Goal: Task Accomplishment & Management: Complete application form

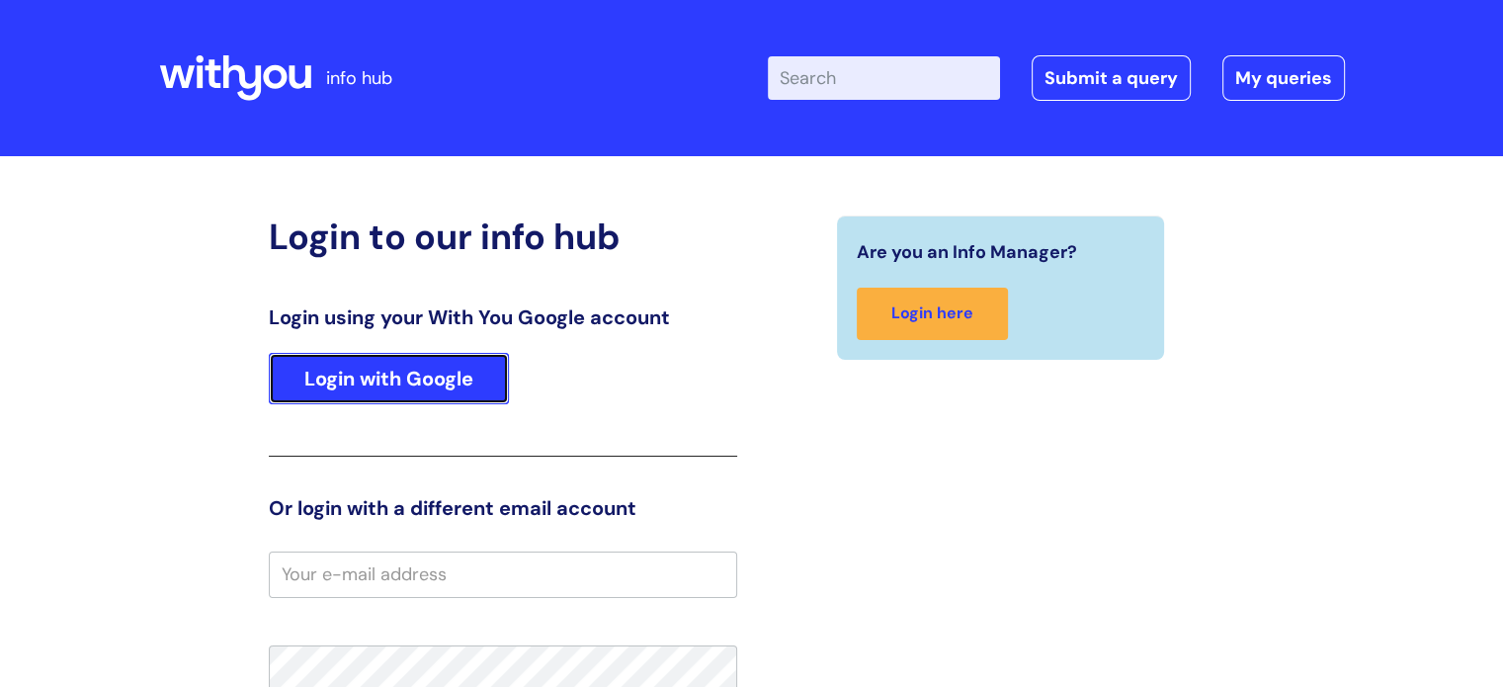
click at [391, 380] on link "Login with Google" at bounding box center [389, 378] width 240 height 51
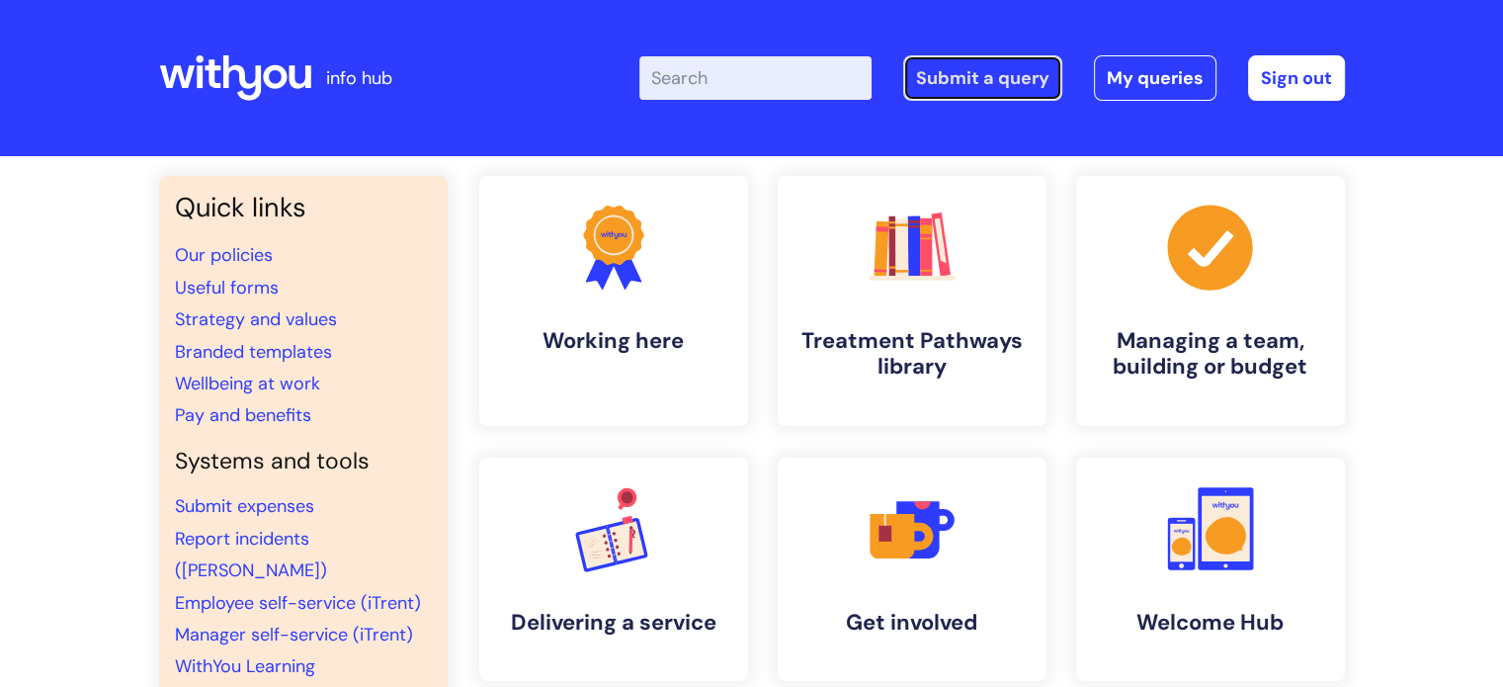
click at [1031, 82] on link "Submit a query" at bounding box center [982, 77] width 159 height 45
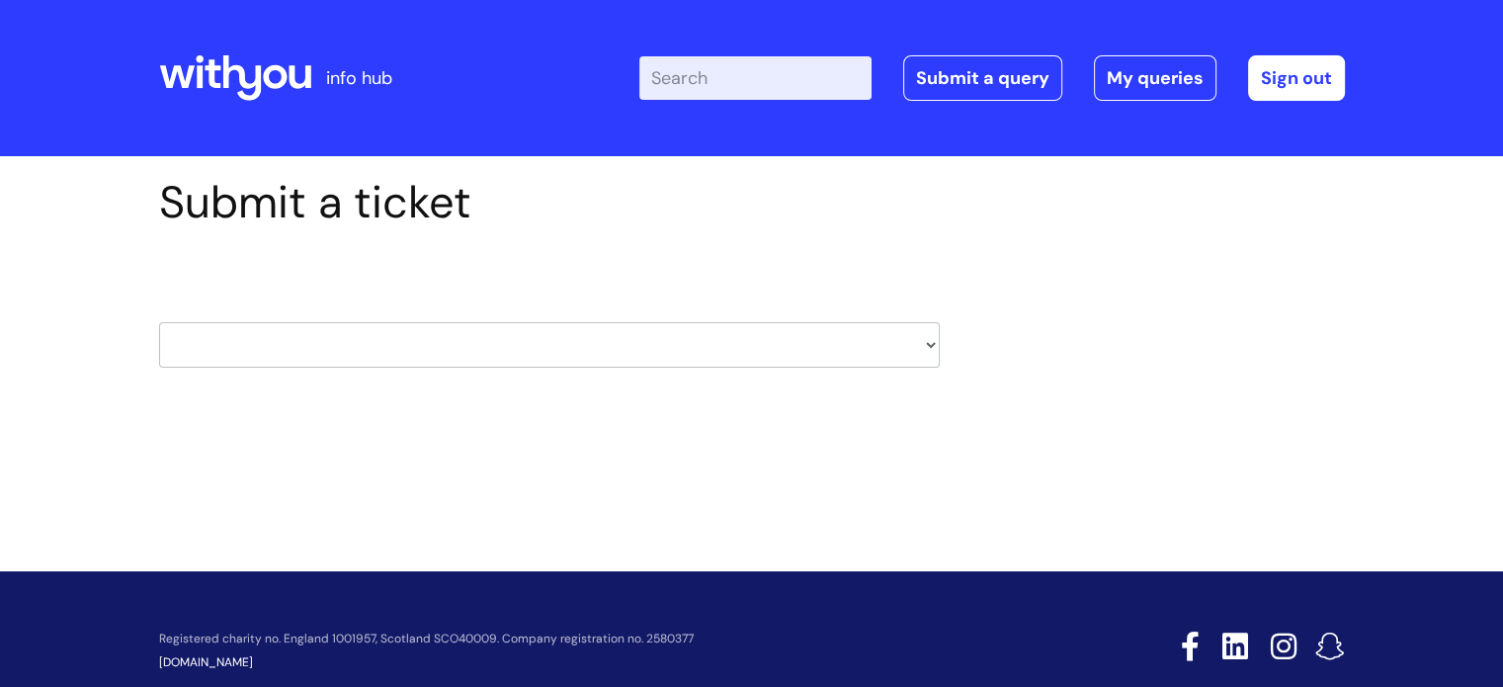
drag, startPoint x: 538, startPoint y: 323, endPoint x: 534, endPoint y: 352, distance: 29.1
click at [538, 323] on select "HR / People IT and Support Clinical Drug Alerts Finance Accounts Data Support T…" at bounding box center [549, 344] width 781 height 45
select select "finance_accounts"
click at [159, 322] on select "HR / People IT and Support Clinical Drug Alerts Finance Accounts Data Support T…" at bounding box center [549, 344] width 781 height 45
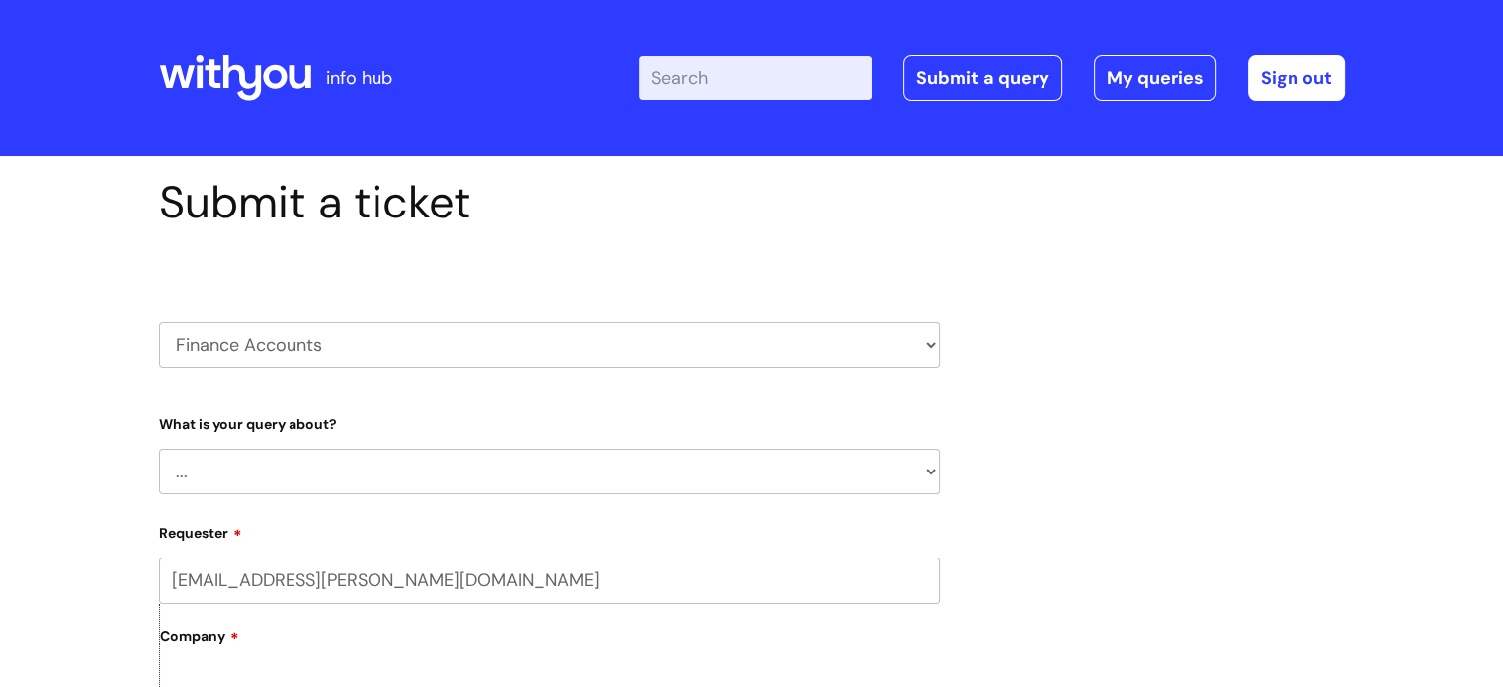
click at [298, 438] on div "What is your query about? ... Finance Systems Finance Requests (inc. Expenses) …" at bounding box center [549, 450] width 781 height 87
click at [266, 482] on select "... Finance Systems Finance Requests (inc. Expenses) Invoices Research" at bounding box center [549, 471] width 781 height 45
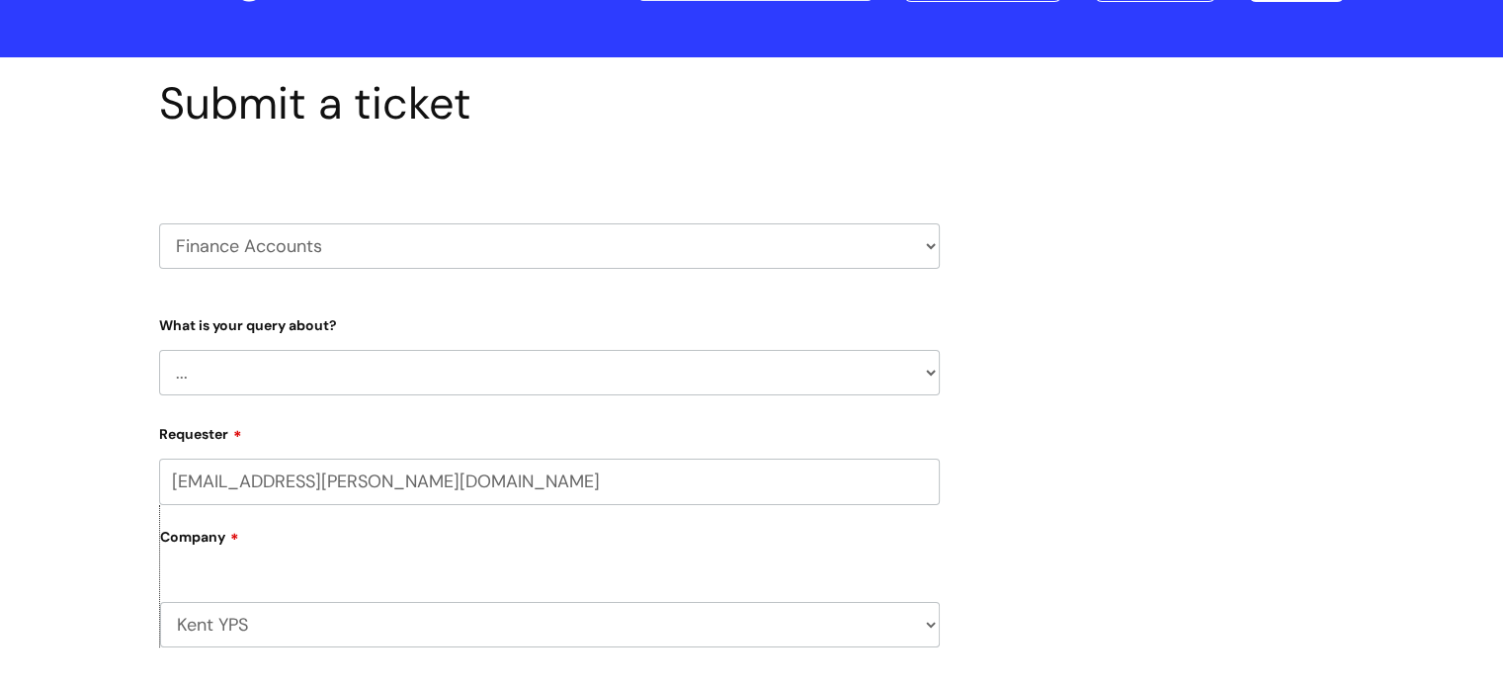
drag, startPoint x: 258, startPoint y: 352, endPoint x: 265, endPoint y: 383, distance: 32.4
click at [264, 382] on select "... Finance Systems Finance Requests (inc. Expenses) Invoices Research" at bounding box center [549, 372] width 781 height 45
click at [244, 268] on select "HR / People IT and Support Clinical Drug Alerts Finance Accounts Data Support T…" at bounding box center [549, 245] width 781 height 45
select select "it_and_support"
click at [159, 223] on select "HR / People IT and Support Clinical Drug Alerts Finance Accounts Data Support T…" at bounding box center [549, 245] width 781 height 45
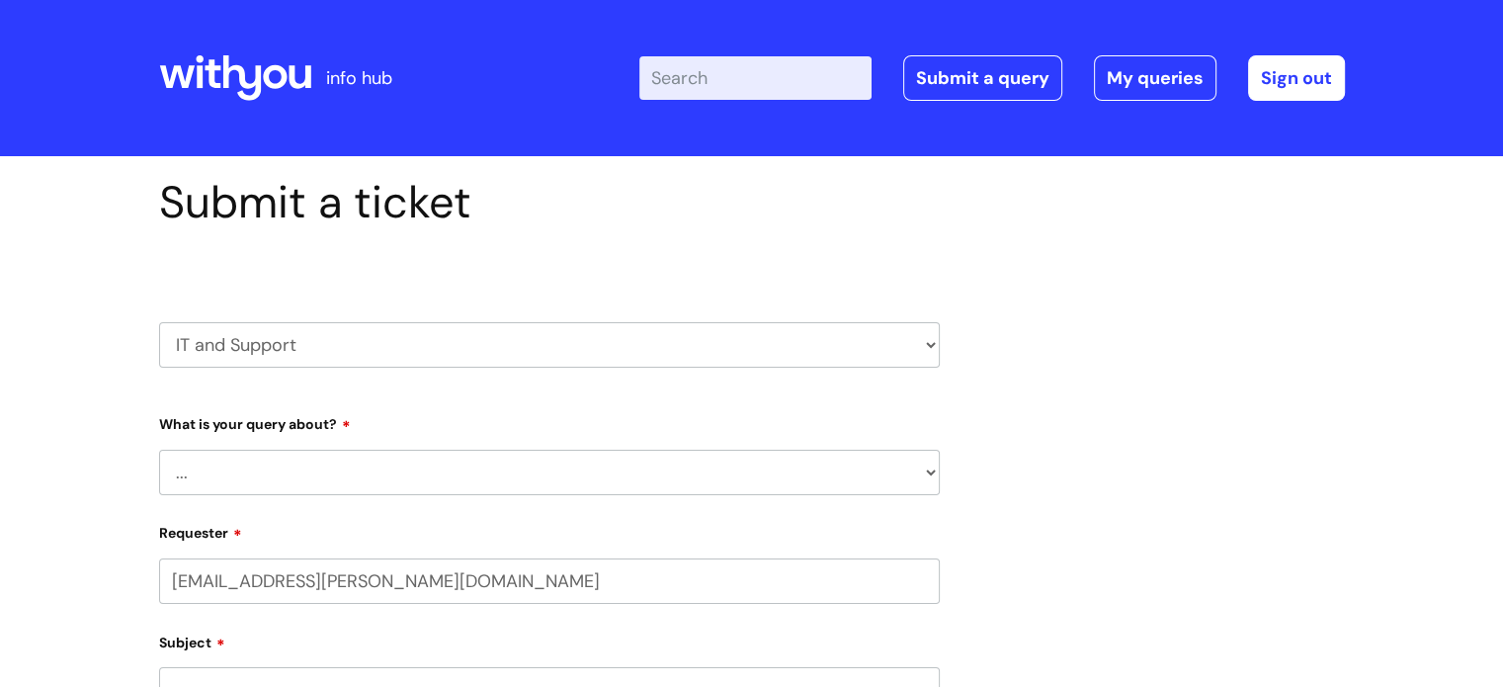
select select "80004286557"
click at [233, 520] on label "Requester" at bounding box center [549, 530] width 781 height 24
click at [233, 558] on input "rob.taylor@wearewithyou.org.uk" at bounding box center [549, 580] width 781 height 45
click at [222, 474] on select "... Mobile Phone Reset & MFA Accounts, Starters and Leavers IT Hardware issue I…" at bounding box center [549, 472] width 781 height 45
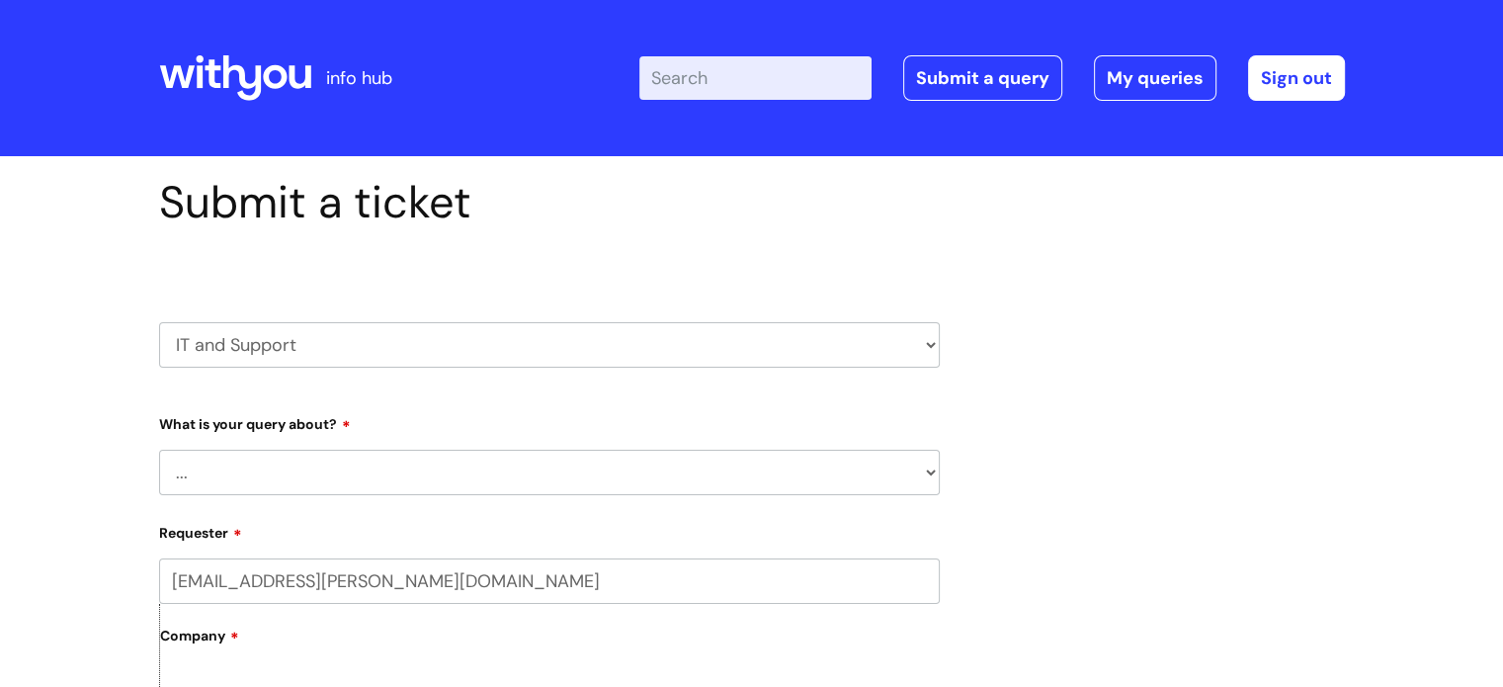
click at [285, 378] on div "HR / People IT and Support Clinical Drug Alerts Finance Accounts Data Support T…" at bounding box center [549, 321] width 781 height 152
click at [264, 357] on select "HR / People IT and Support Clinical Drug Alerts Finance Accounts Data Support T…" at bounding box center [549, 344] width 781 height 45
select select "systems"
click at [159, 322] on select "HR / People IT and Support Clinical Drug Alerts Finance Accounts Data Support T…" at bounding box center [549, 344] width 781 height 45
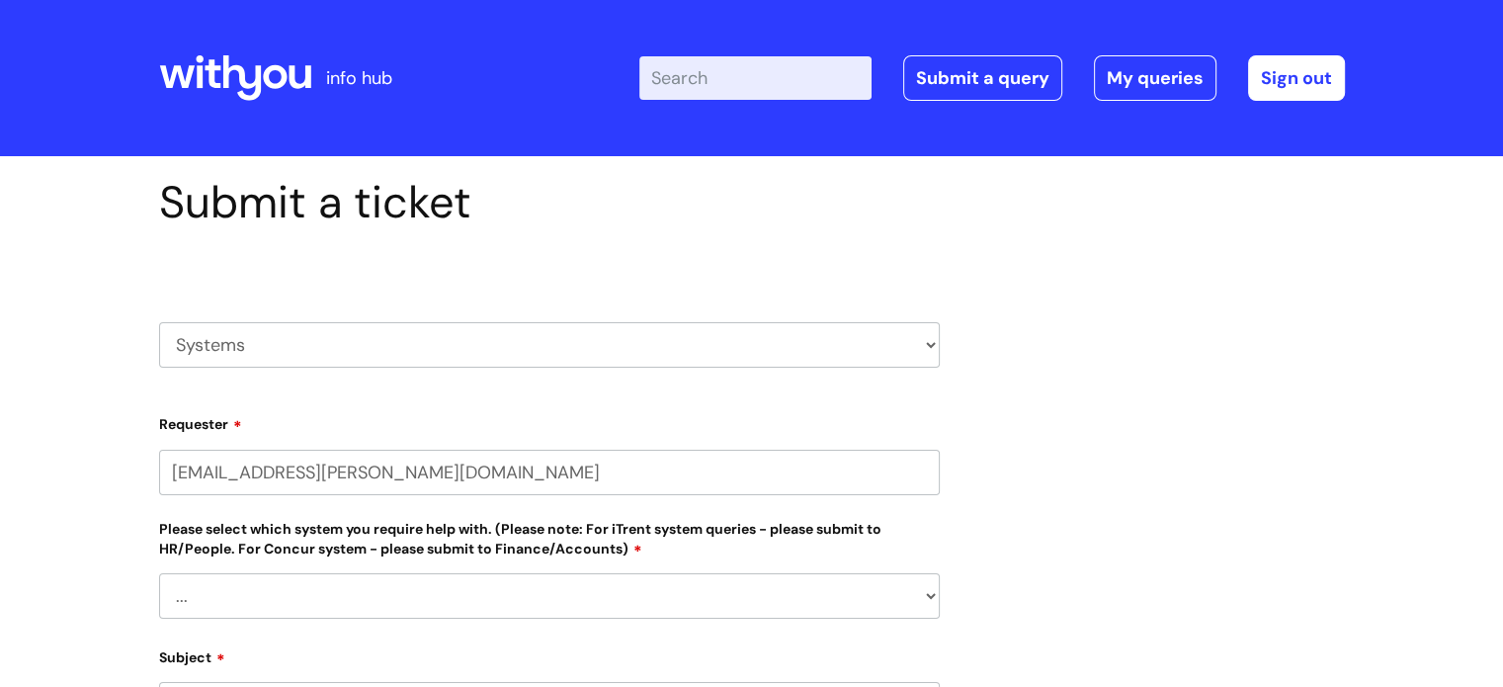
click at [313, 469] on input "[EMAIL_ADDRESS][PERSON_NAME][DOMAIN_NAME]" at bounding box center [549, 472] width 781 height 45
select select "80004286557"
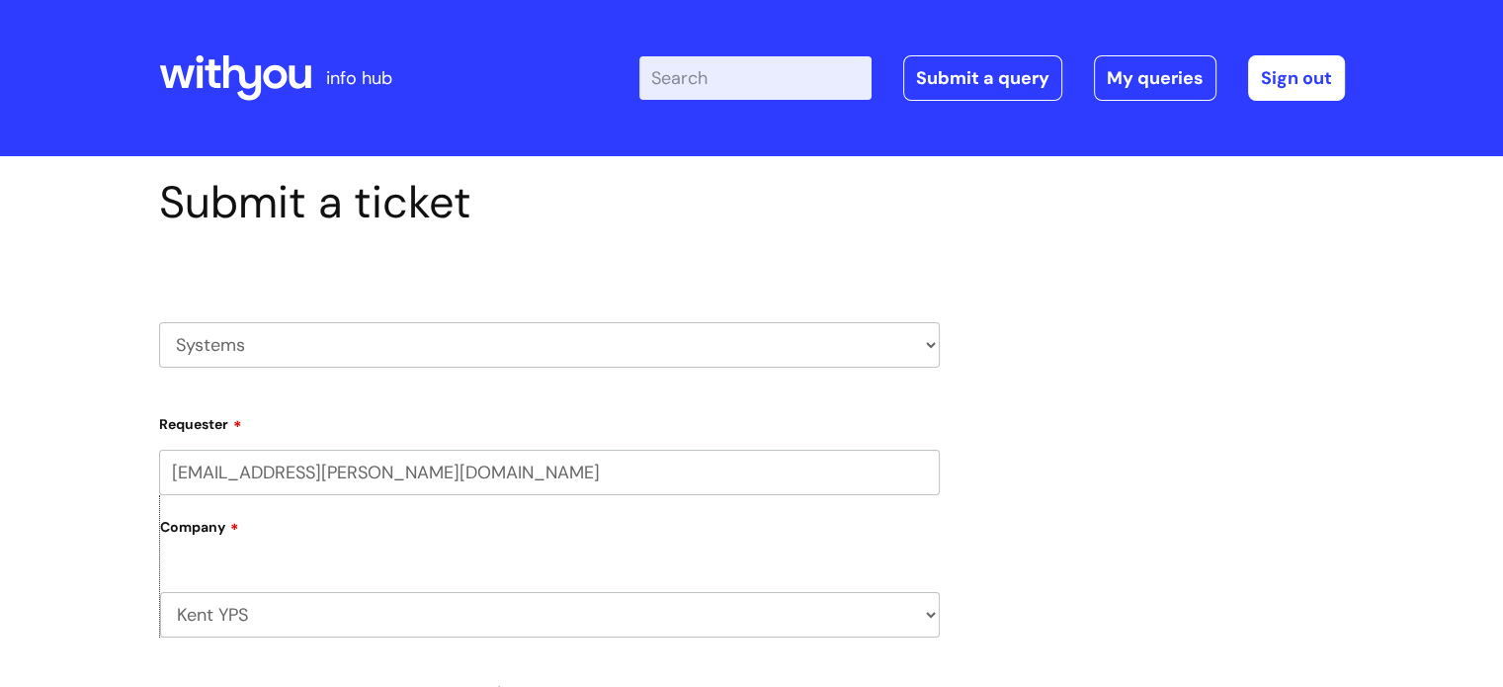
click at [249, 355] on select "HR / People IT and Support Clinical Drug Alerts Finance Accounts Data Support T…" at bounding box center [549, 344] width 781 height 45
select select "finance_accounts"
click at [159, 322] on select "HR / People IT and Support Clinical Drug Alerts Finance Accounts Data Support T…" at bounding box center [549, 344] width 781 height 45
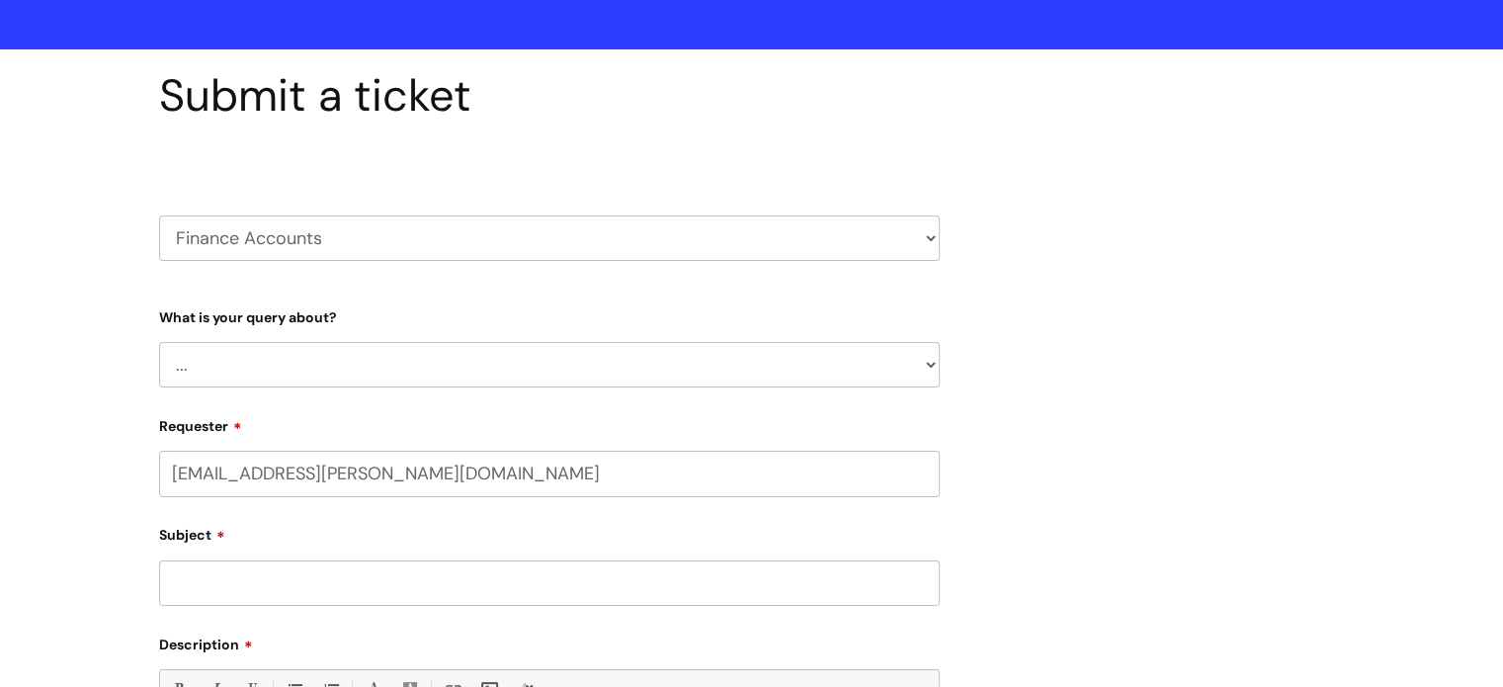
select select "80004286557"
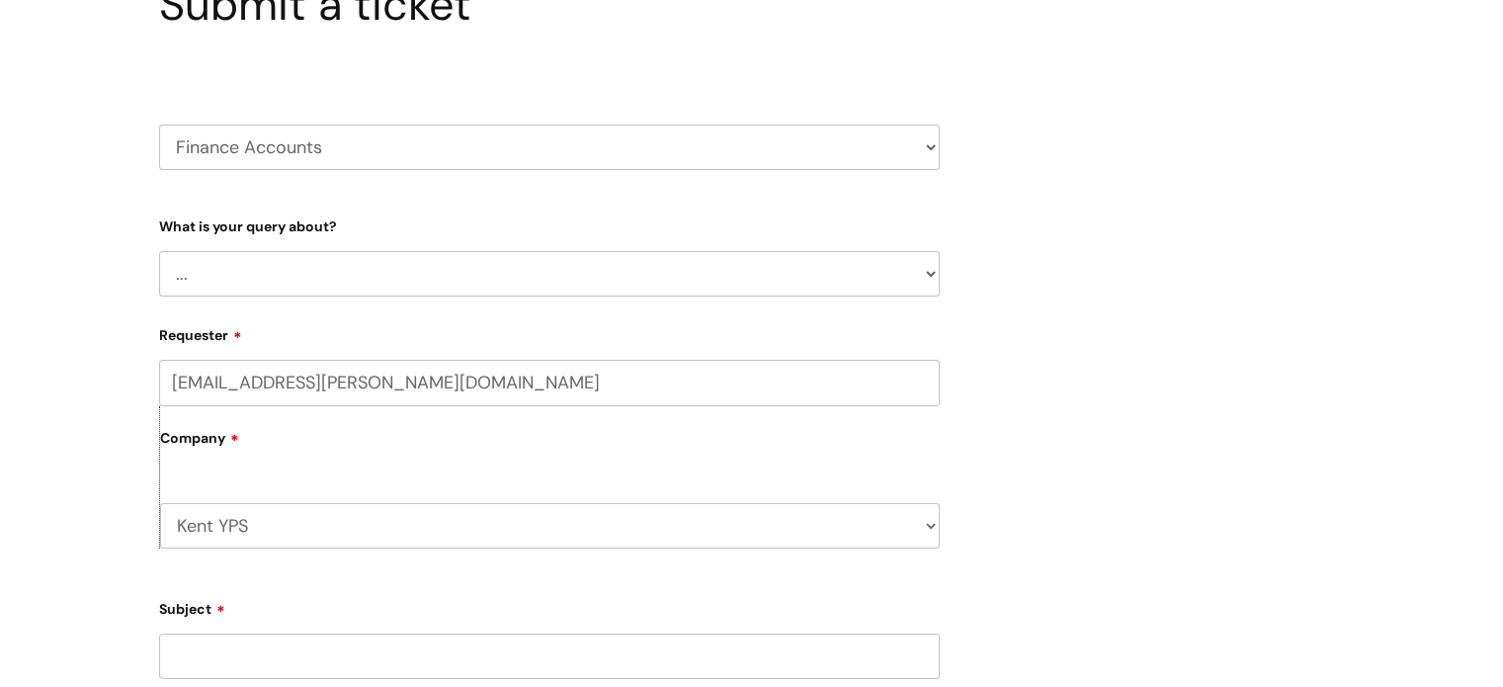
click at [252, 288] on select "... Finance Systems Finance Requests (inc. Expenses) Invoices Research" at bounding box center [549, 273] width 781 height 45
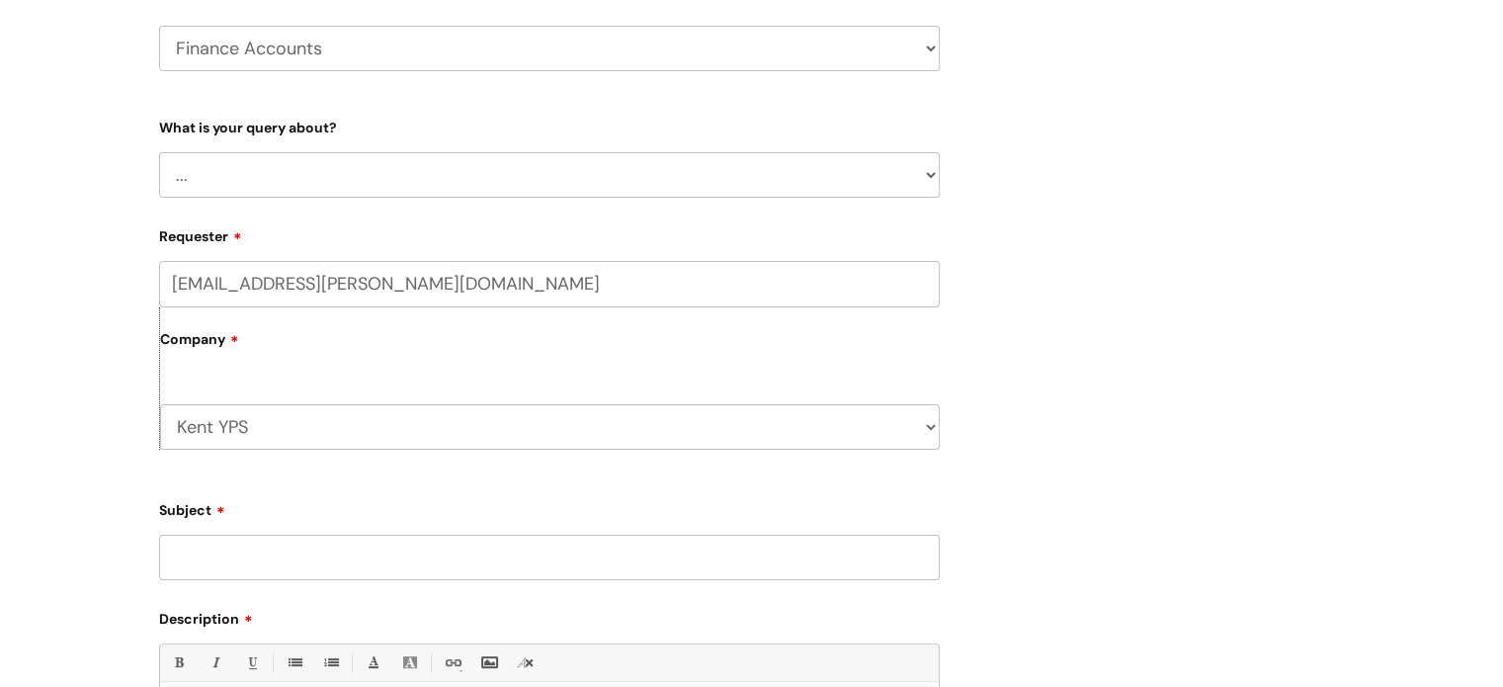
click at [222, 181] on select "... Finance Systems Finance Requests (inc. Expenses) Invoices Research" at bounding box center [549, 174] width 781 height 45
click at [159, 152] on select "... Finance Systems Finance Requests (inc. Expenses) Invoices Research" at bounding box center [549, 174] width 781 height 45
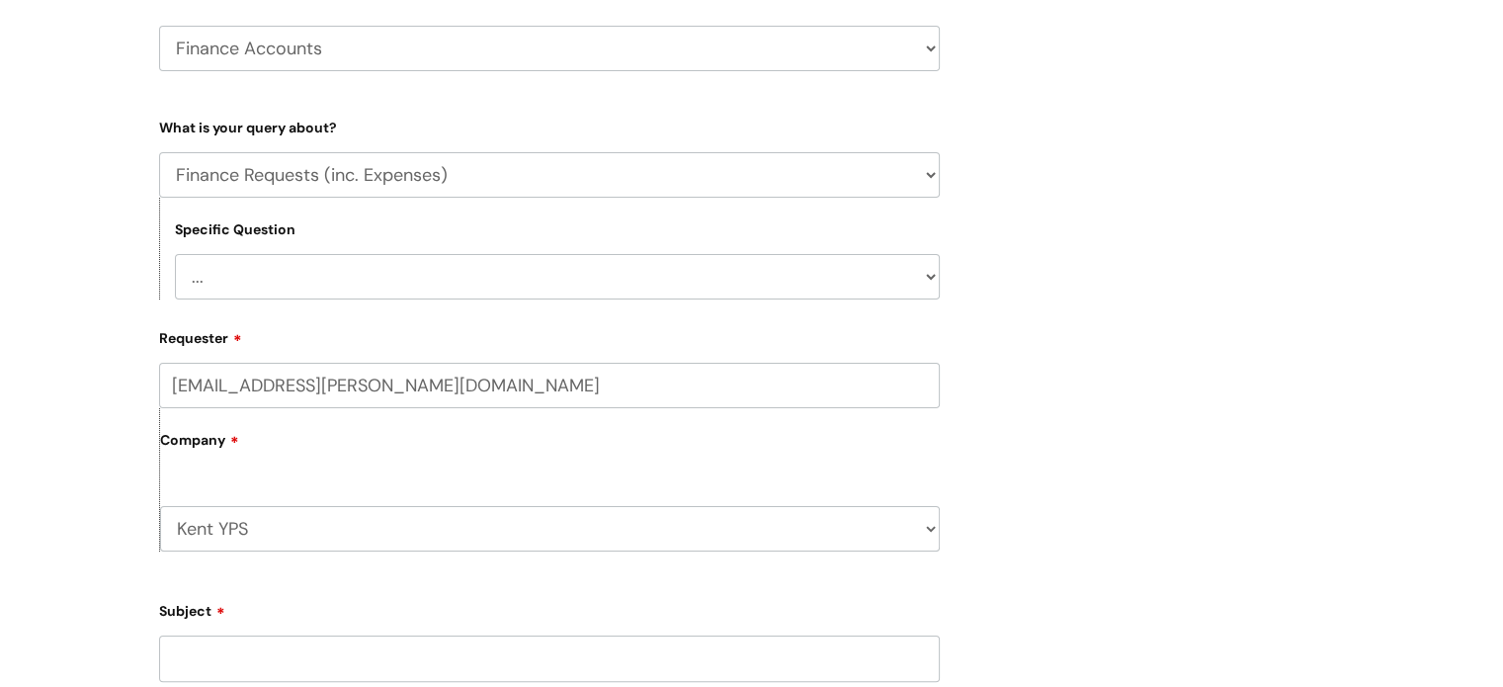
drag, startPoint x: 222, startPoint y: 264, endPoint x: 219, endPoint y: 228, distance: 35.7
click at [219, 228] on div "Specific Question ... Budgets Expenses Getting Edits/Revisions New Supplier Pur…" at bounding box center [549, 249] width 781 height 102
click at [217, 165] on select "... Finance Systems Finance Requests (inc. Expenses) Invoices Research" at bounding box center [549, 174] width 781 height 45
select select "Finance Systems"
click at [159, 152] on select "... Finance Systems Finance Requests (inc. Expenses) Invoices Research" at bounding box center [549, 174] width 781 height 45
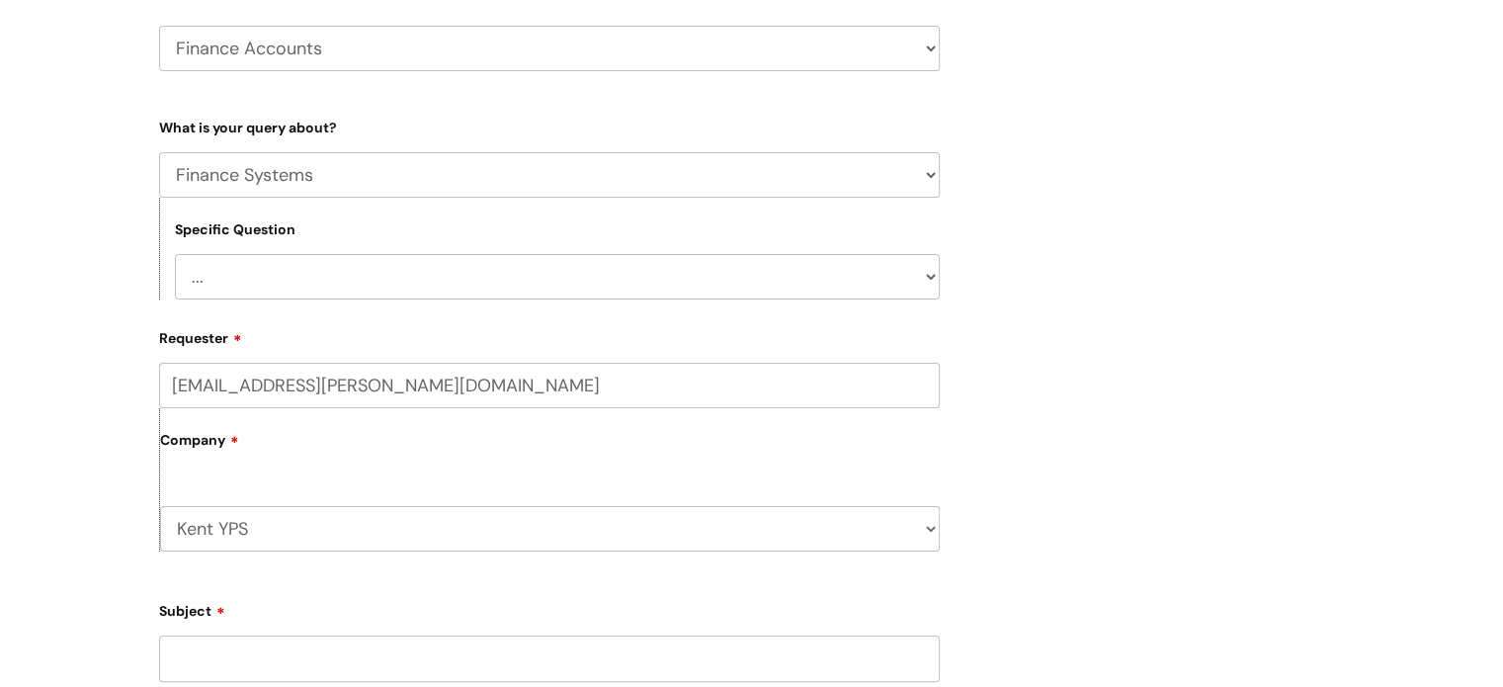
click at [218, 268] on select "... Concur + Basware Exchequer" at bounding box center [557, 276] width 765 height 45
select select "Concur + Basware"
click at [175, 254] on select "... Concur + Basware Exchequer" at bounding box center [557, 276] width 765 height 45
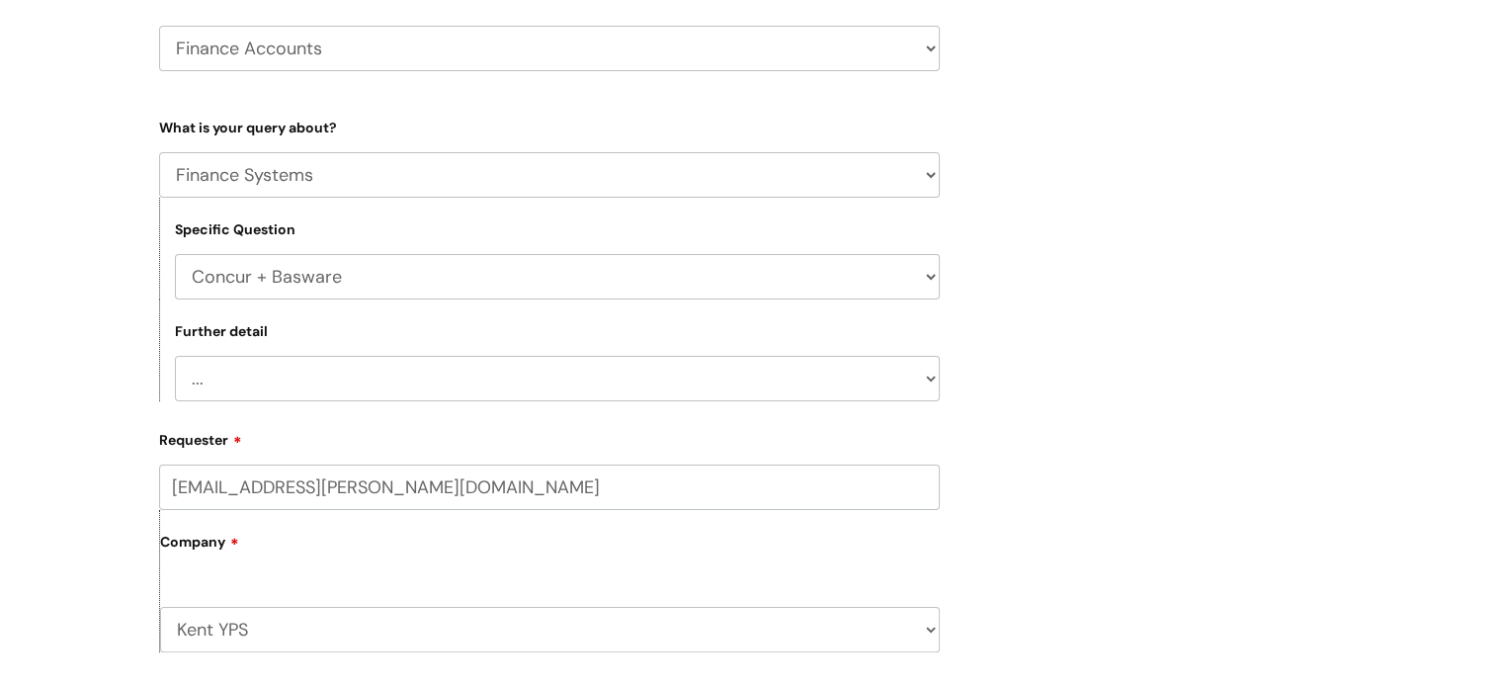
click at [157, 385] on div "Submit a ticket HR / People IT and Support Clinical Drug Alerts Finance Account…" at bounding box center [549, 549] width 810 height 1341
click at [184, 371] on select "... Access/Login issues Approval flow updates/issues New Suppliers + Job Codes …" at bounding box center [557, 378] width 765 height 45
select select "Approval flow updates/issues"
click at [175, 356] on select "... Access/Login issues Approval flow updates/issues New Suppliers + Job Codes …" at bounding box center [557, 378] width 765 height 45
click at [151, 367] on div "Submit a ticket HR / People IT and Support Clinical Drug Alerts Finance Account…" at bounding box center [549, 549] width 810 height 1341
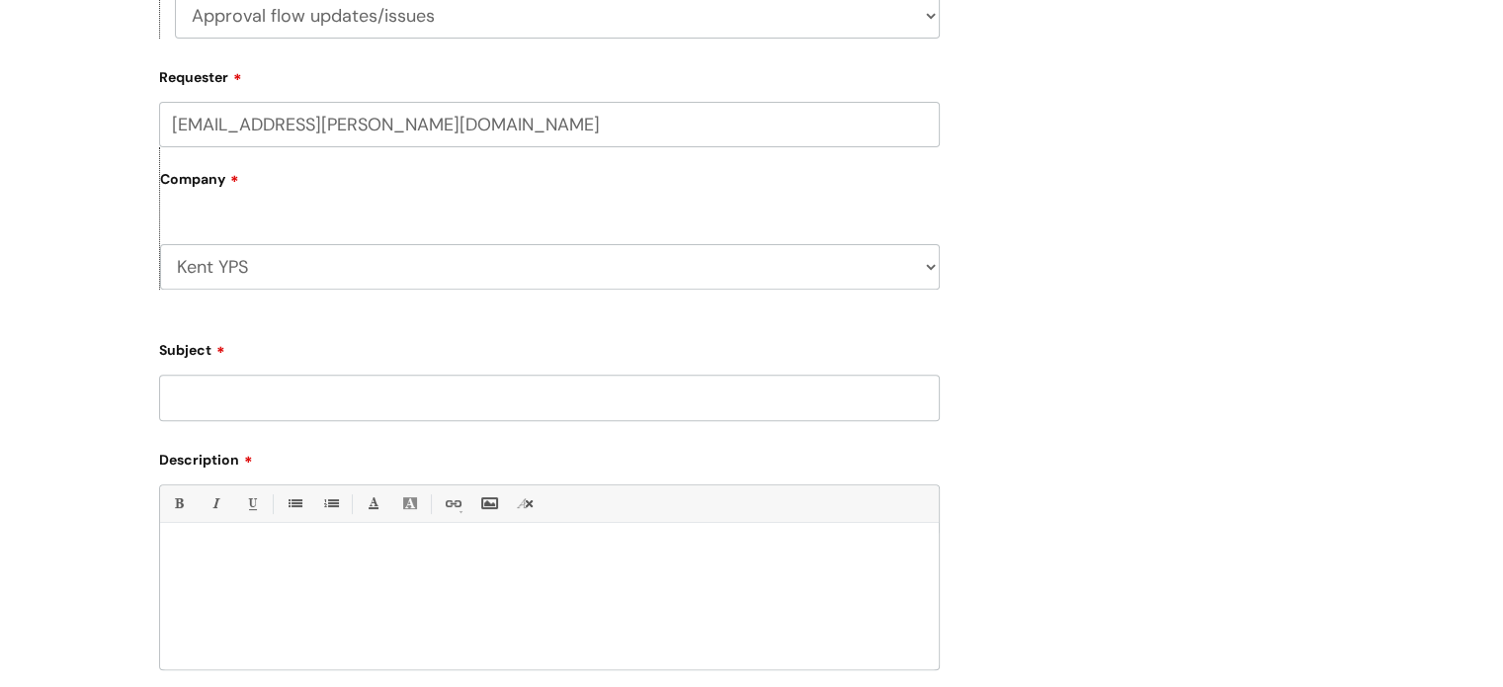
scroll to position [692, 0]
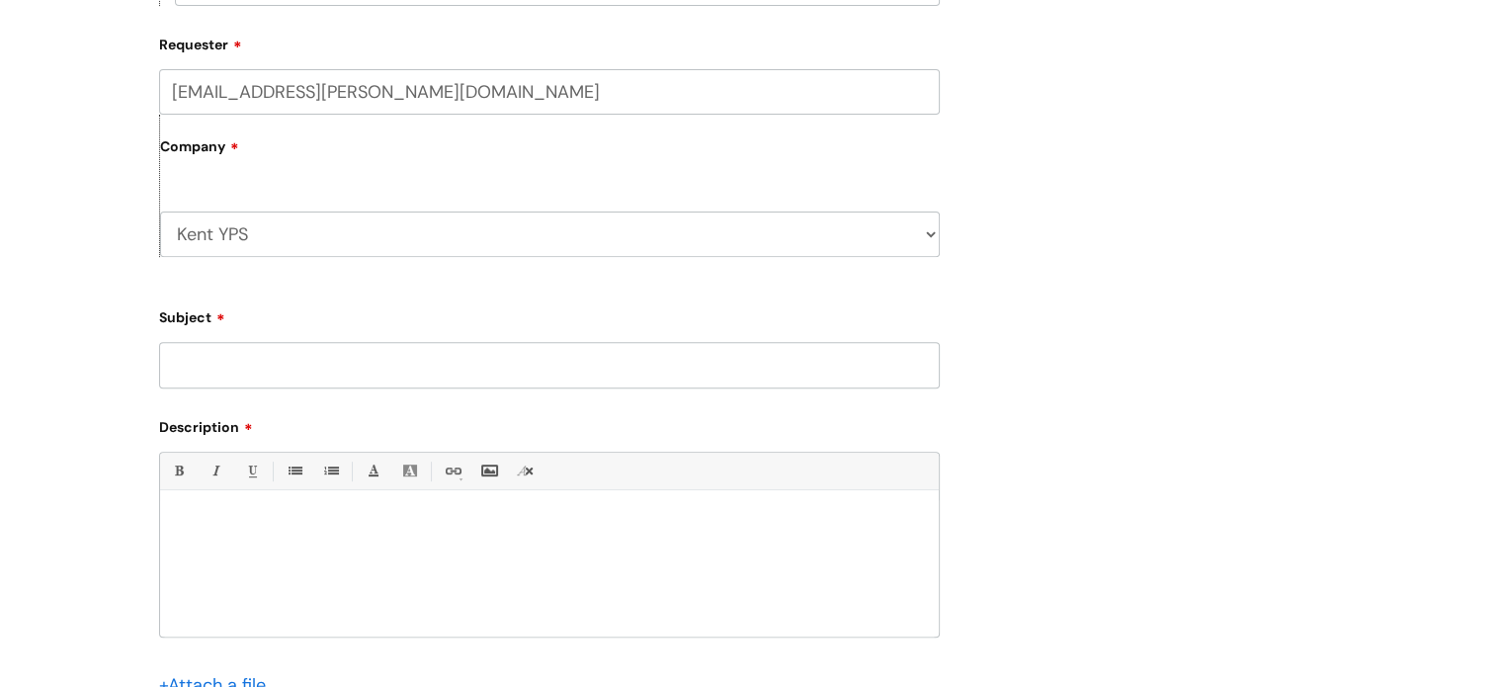
click at [209, 380] on input "Subject" at bounding box center [549, 364] width 781 height 45
type input "W"
type input "Temporary manager approval change"
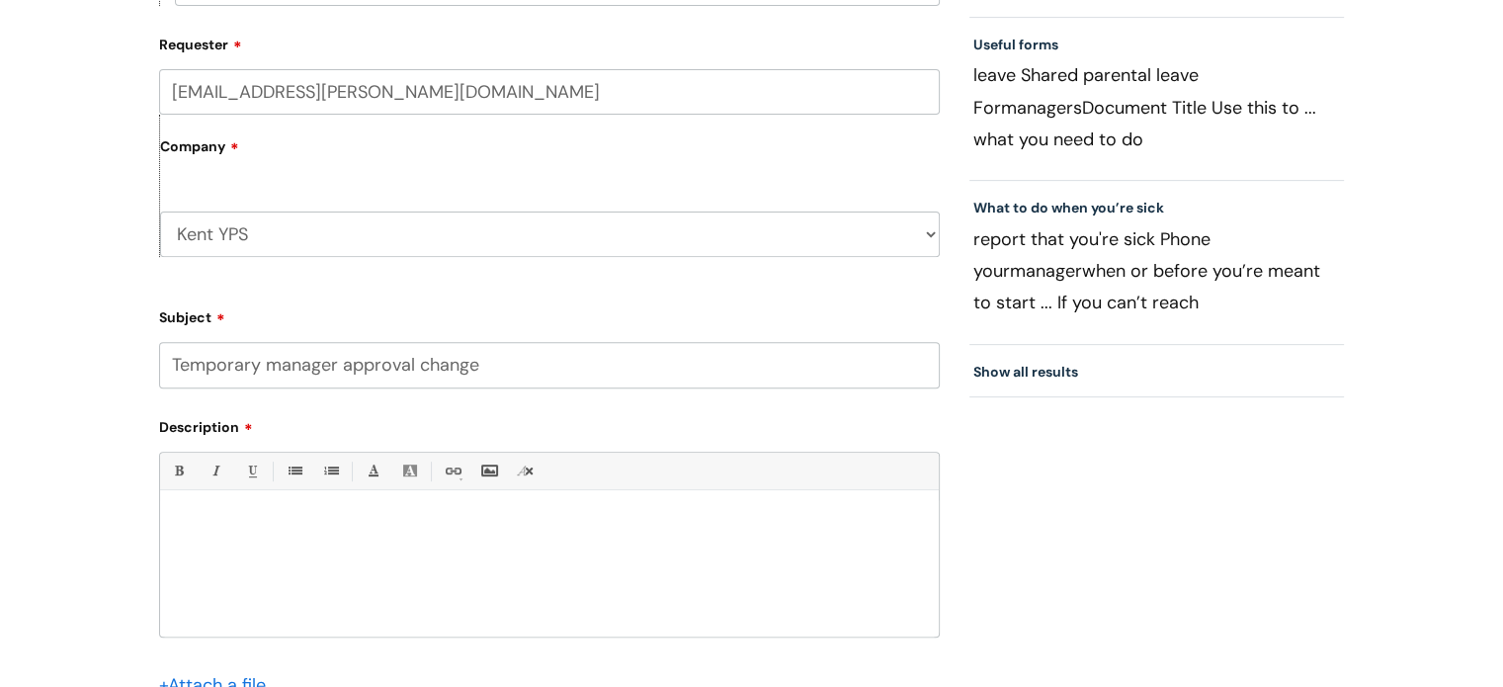
click at [337, 500] on div at bounding box center [549, 568] width 779 height 136
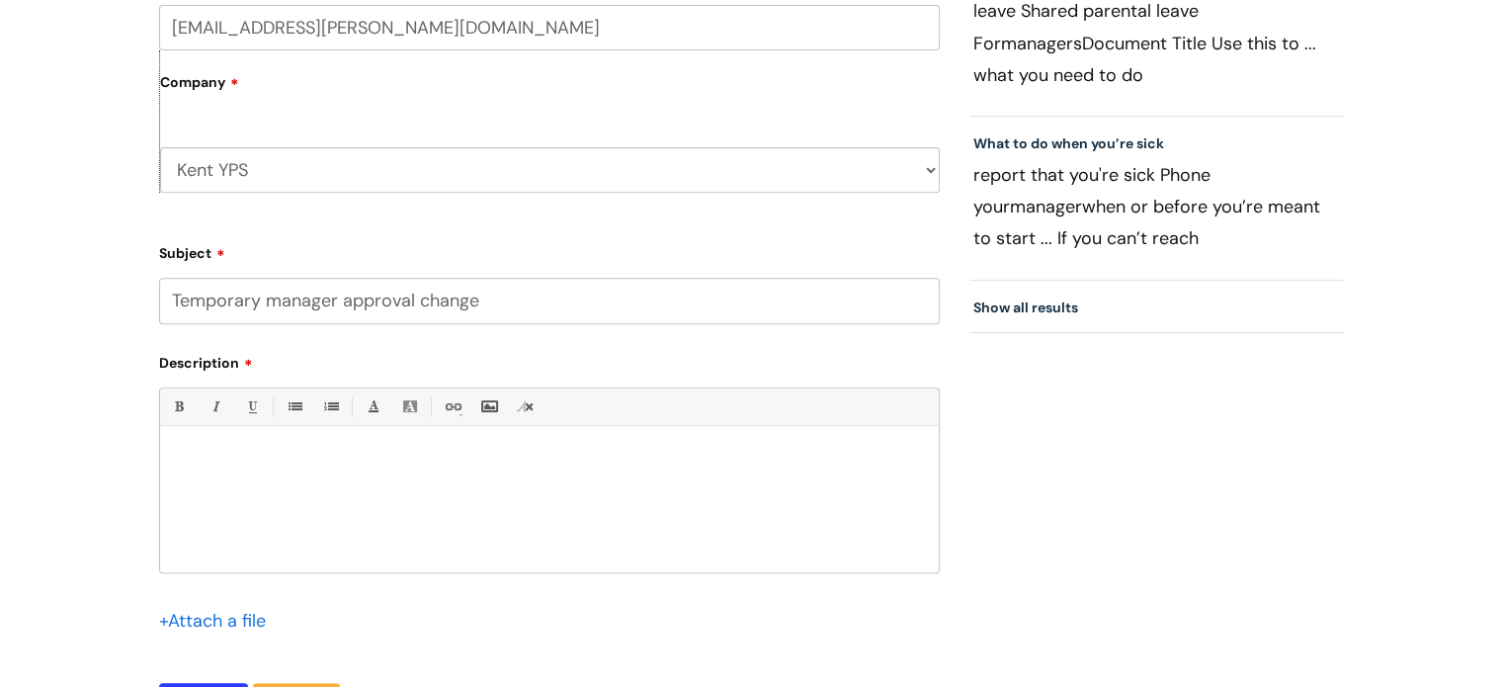
scroll to position [790, 0]
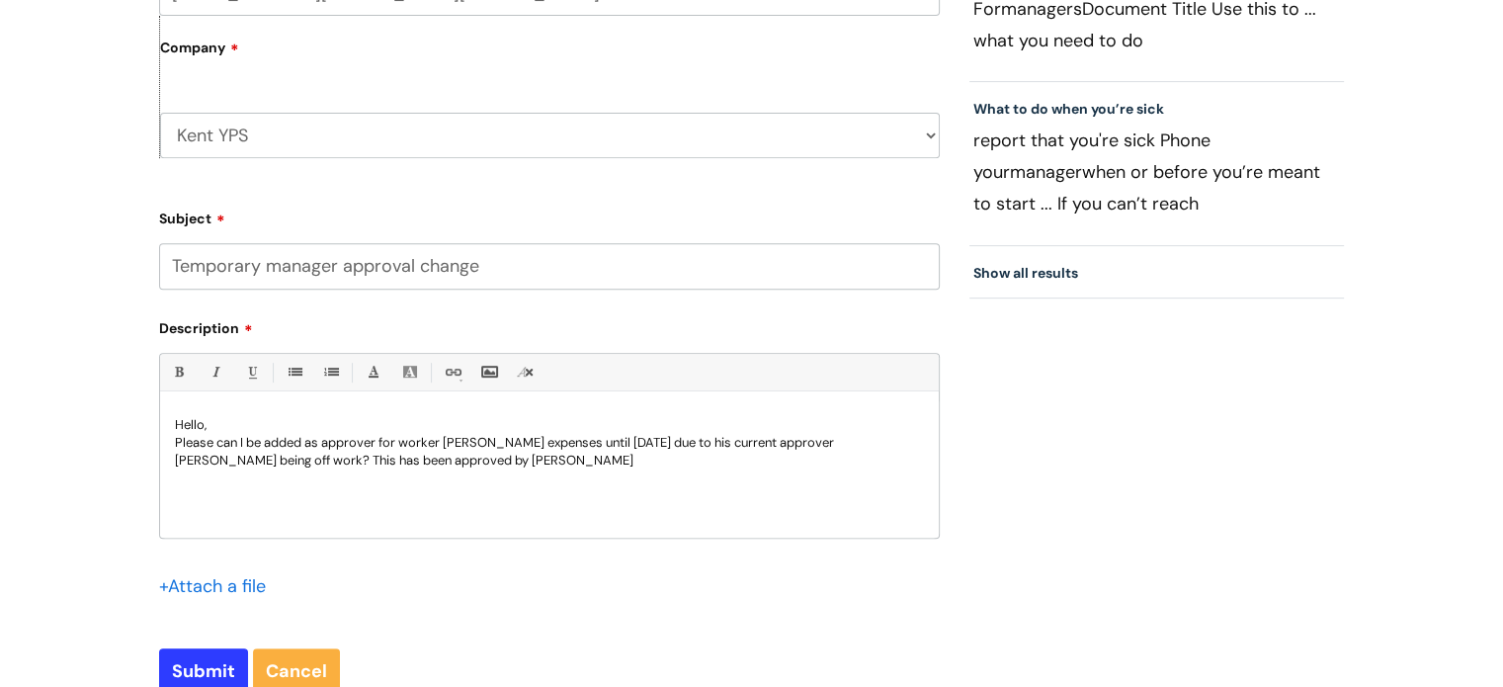
click at [320, 443] on p "Please can I be added as approver for worker Aiden Kay expenses until Monday 18…" at bounding box center [549, 452] width 749 height 36
click at [344, 437] on p "Please can I be added as approver for worker Aiden Kay expenses until Monday 18…" at bounding box center [549, 452] width 749 height 36
click at [418, 446] on p "Please can I be added as authoriser for worker Aiden Kay expenses until Monday …" at bounding box center [549, 452] width 749 height 36
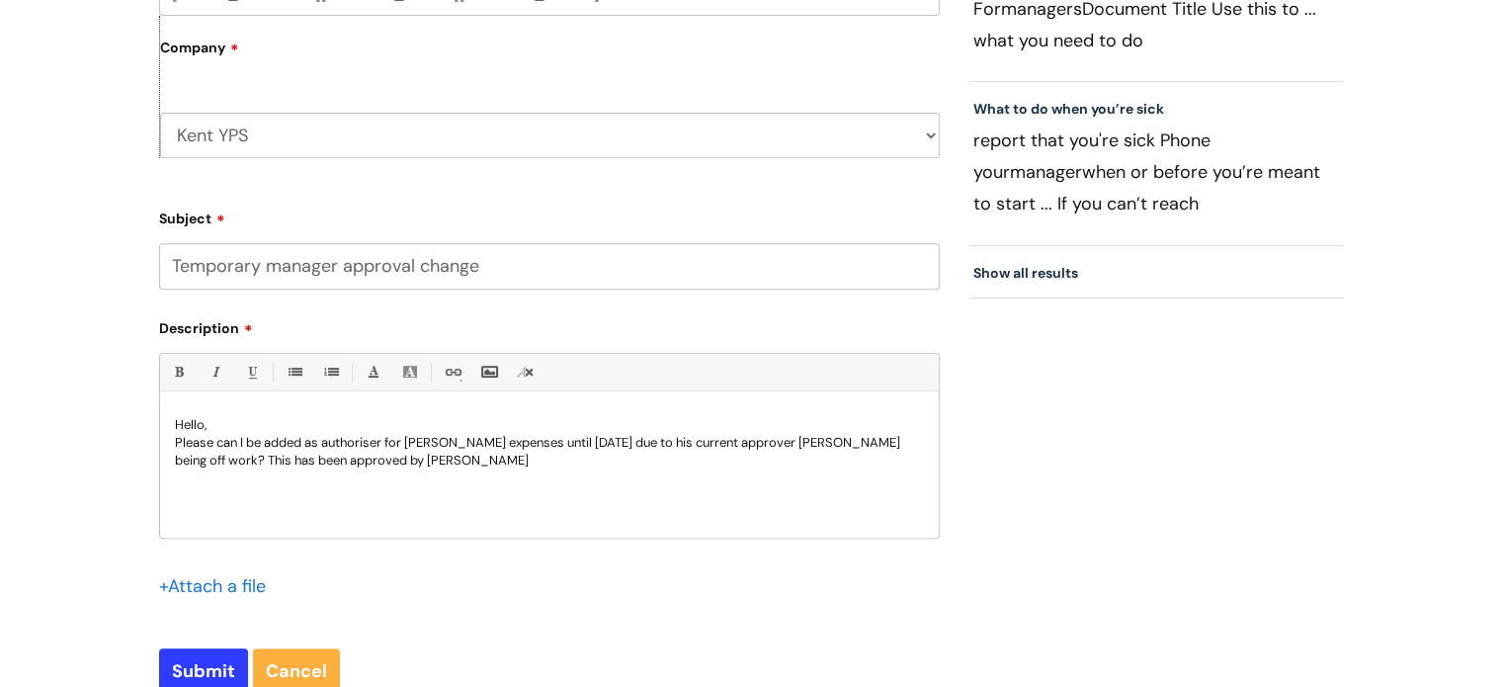
click at [465, 441] on p "Please can I be added as authoriser for Aiden Kay expenses until Monday 18th Au…" at bounding box center [549, 452] width 749 height 36
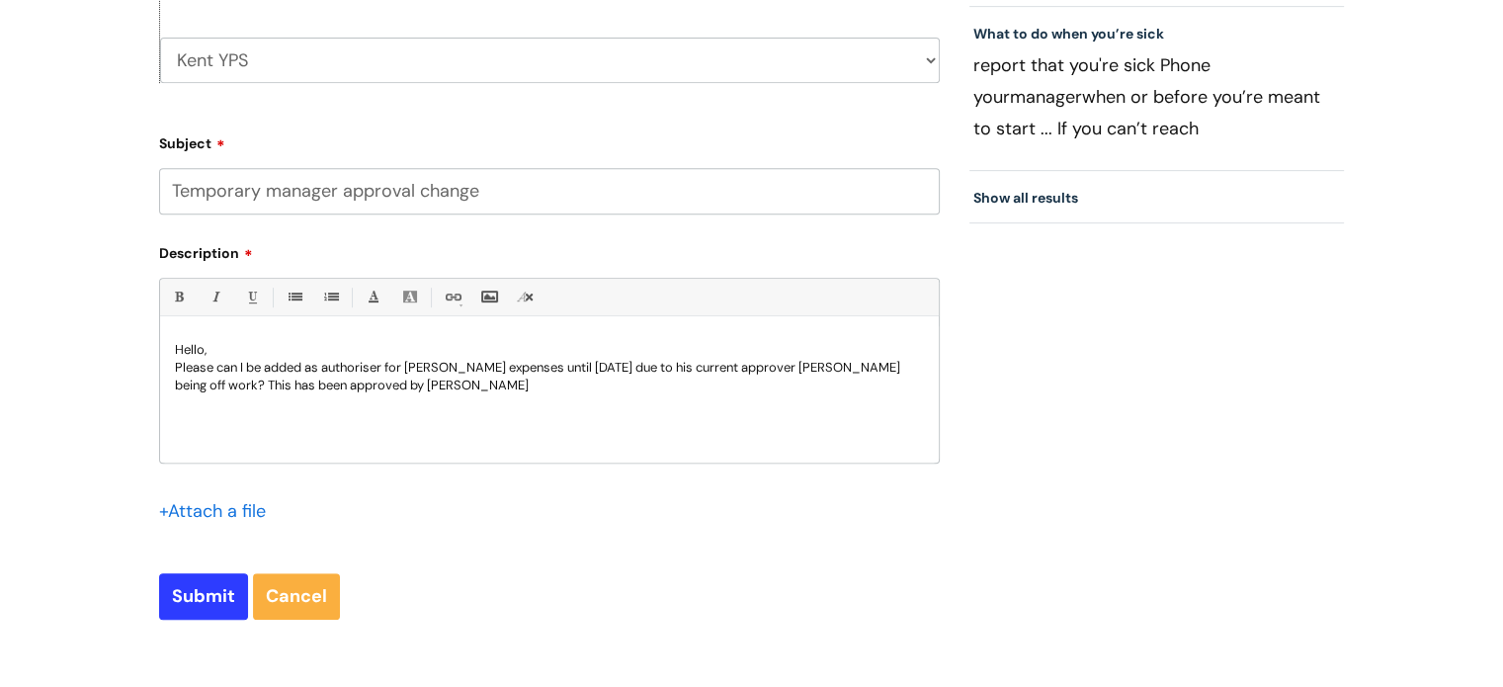
scroll to position [988, 0]
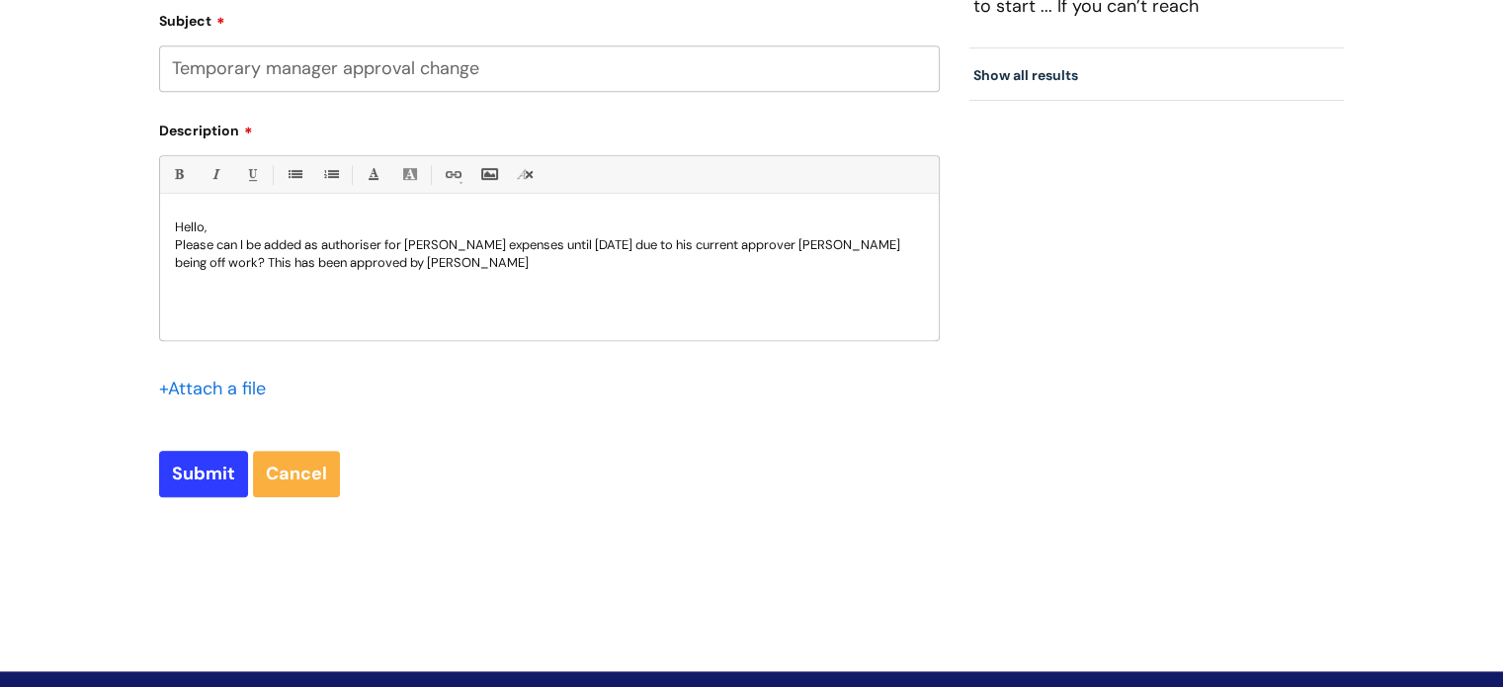
click at [632, 242] on p "Please can I be added as authoriser for Aiden Kay's expenses until Monday 18th …" at bounding box center [549, 254] width 749 height 36
click at [634, 260] on p "Please can I be added as authoriser for Aiden Kay's expenses until Monday 18th …" at bounding box center [549, 254] width 749 height 36
click at [215, 480] on input "Submit" at bounding box center [203, 473] width 89 height 45
type input "Please Wait..."
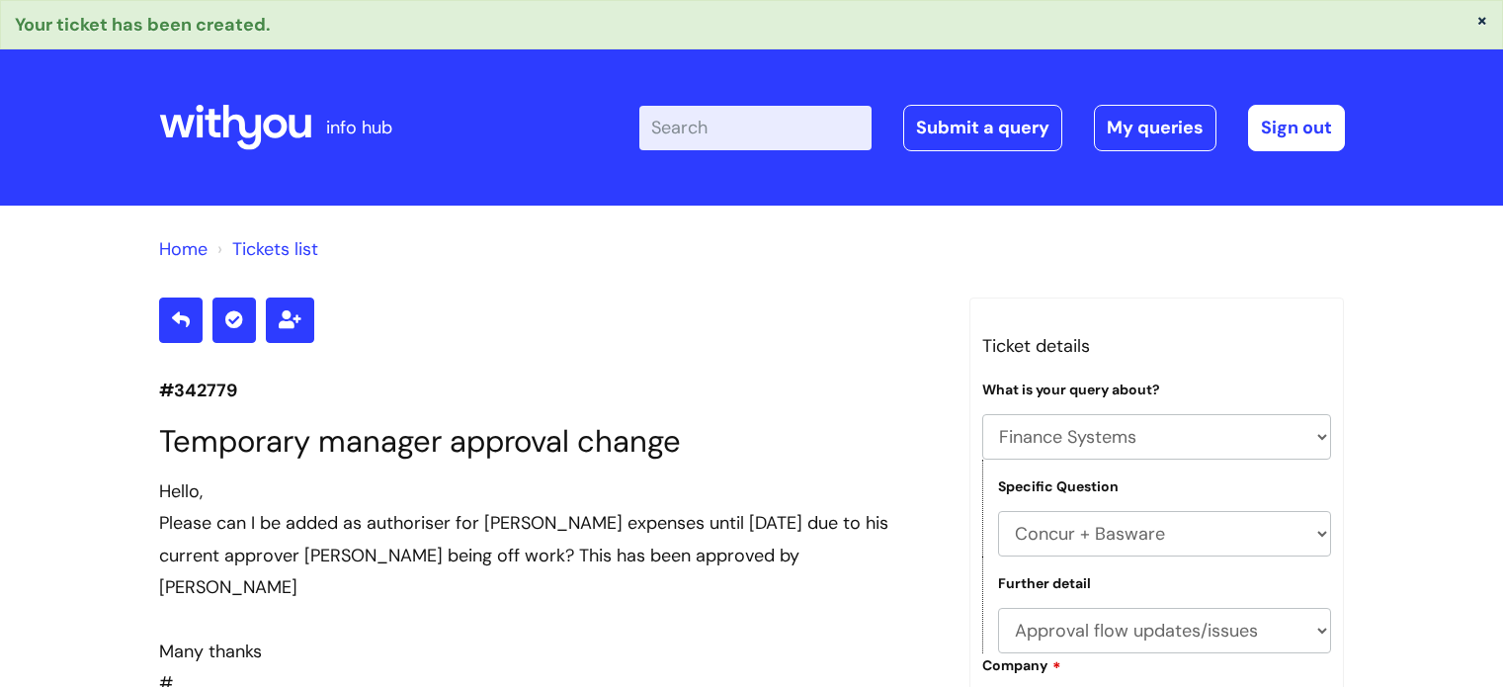
select select "Finance Systems"
select select "Concur + Basware"
select select "Approval flow updates/issues"
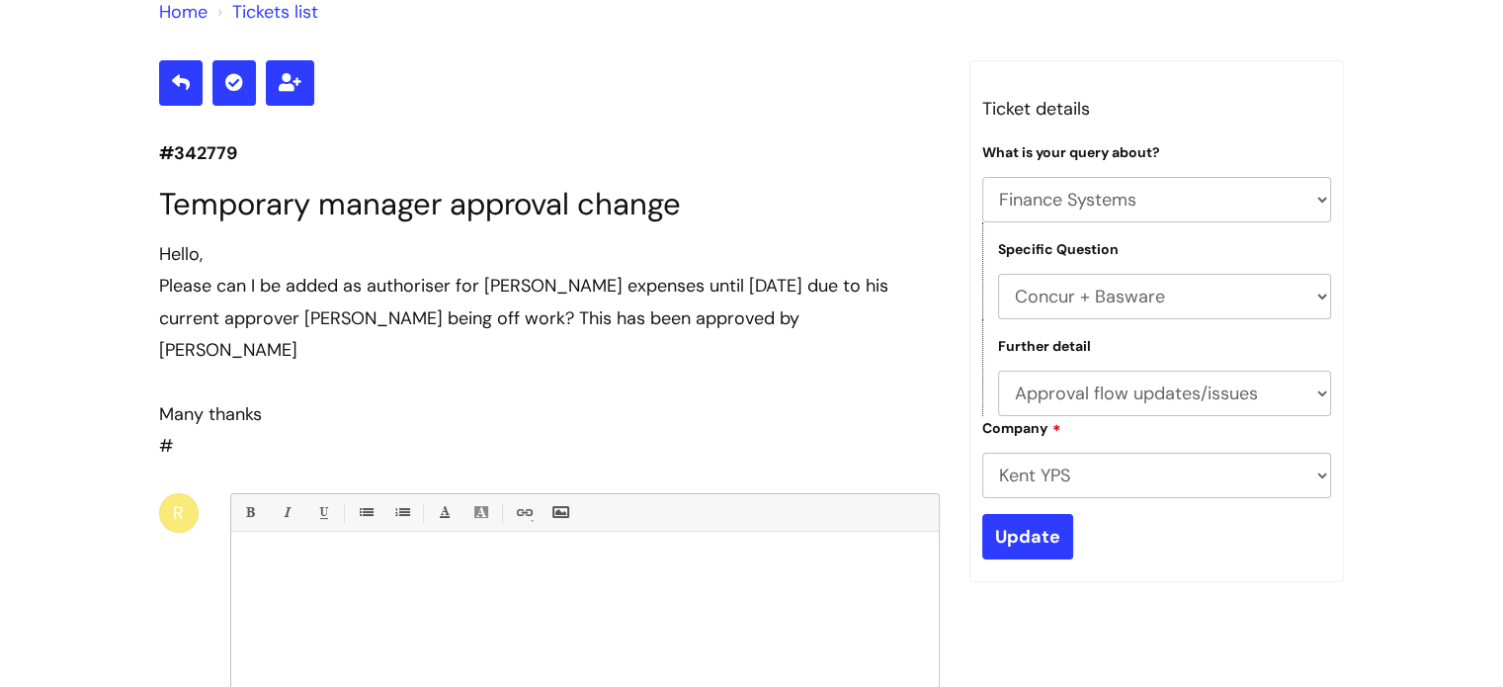
scroll to position [32, 0]
